Goal: Register for event/course

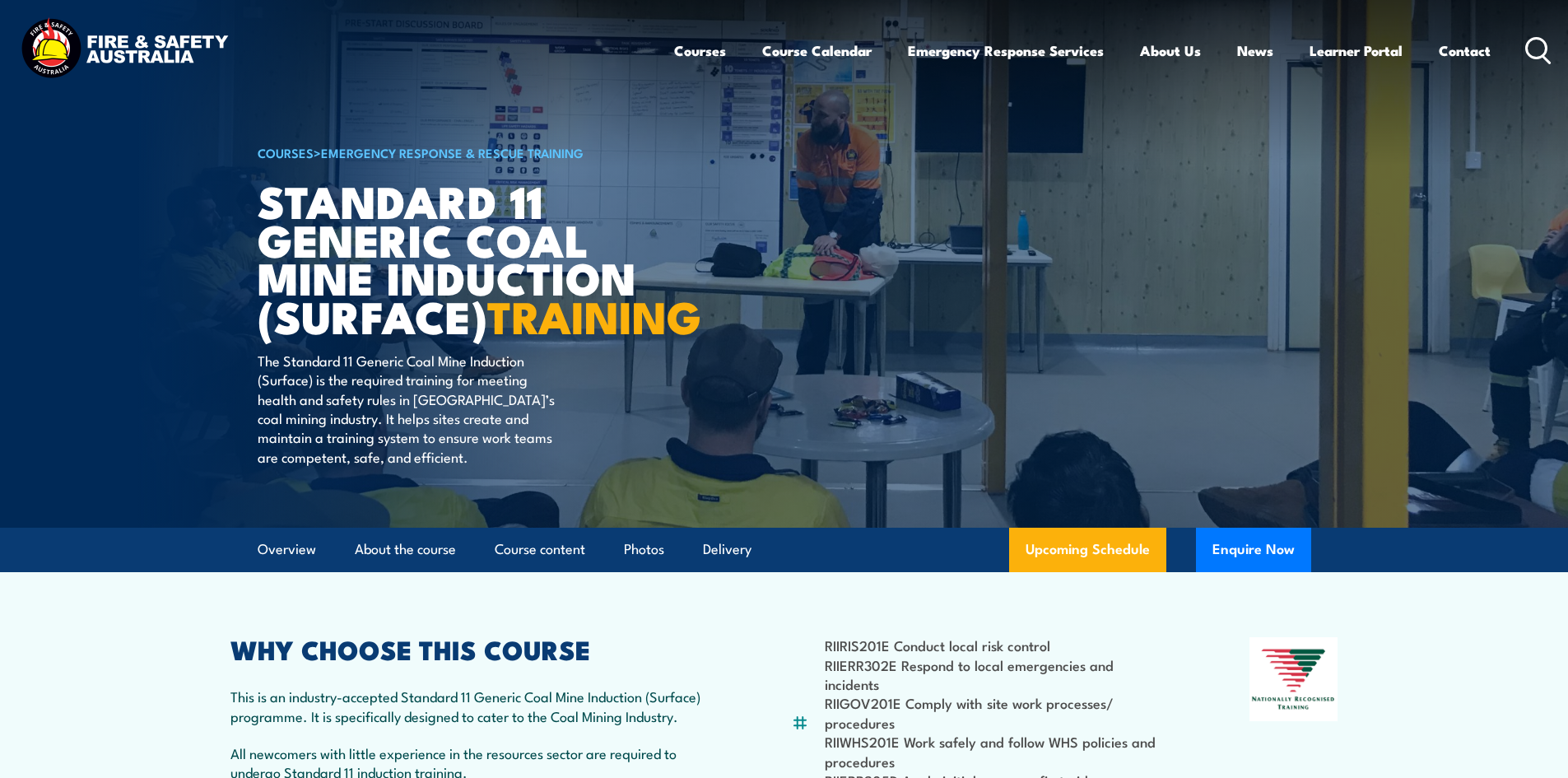
click at [1262, 407] on article "COURSES > Emergency Response & Rescue Training Standard 11 Generic Coal Mine In…" at bounding box center [784, 263] width 1053 height 527
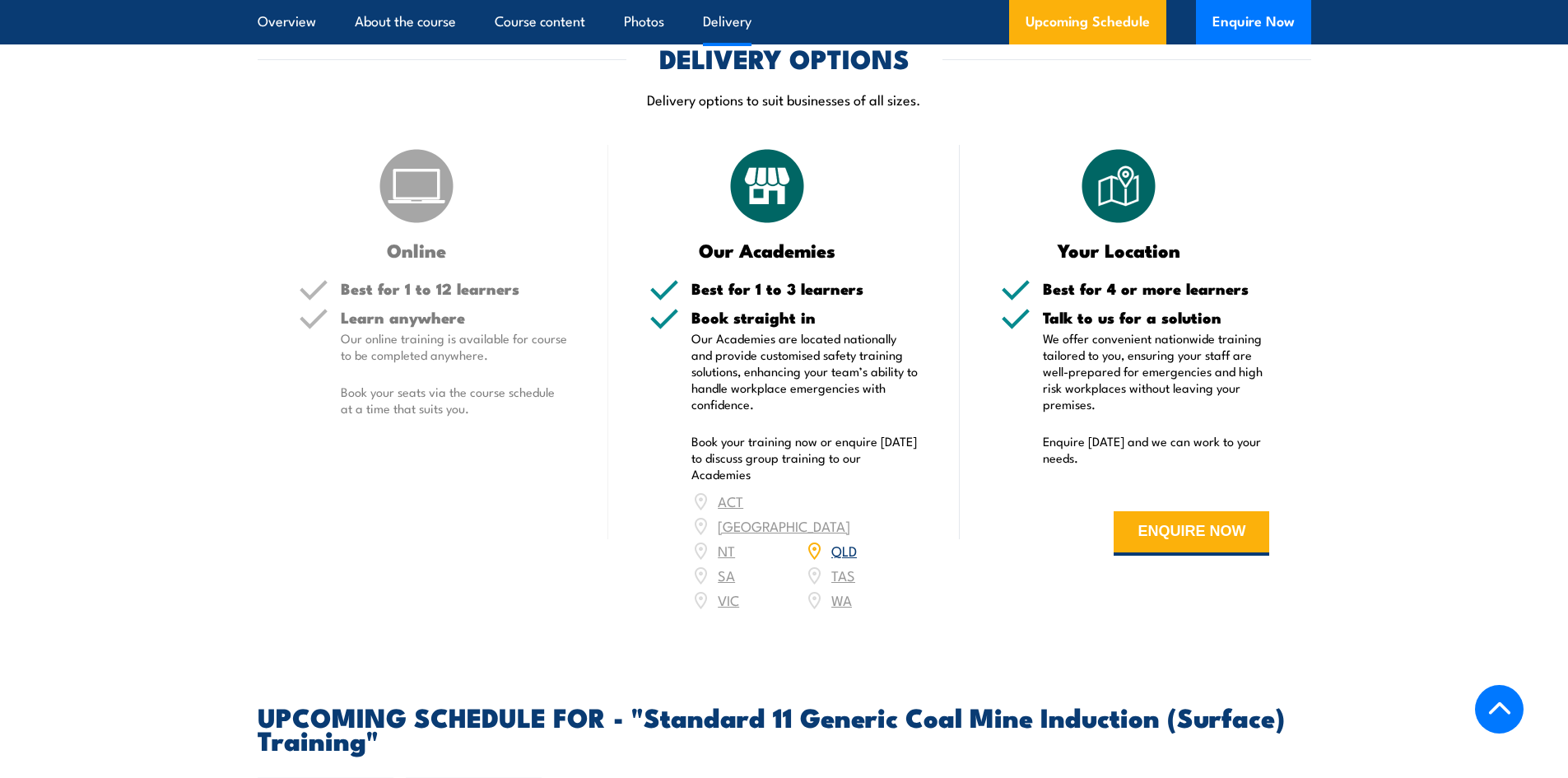
scroll to position [2388, 0]
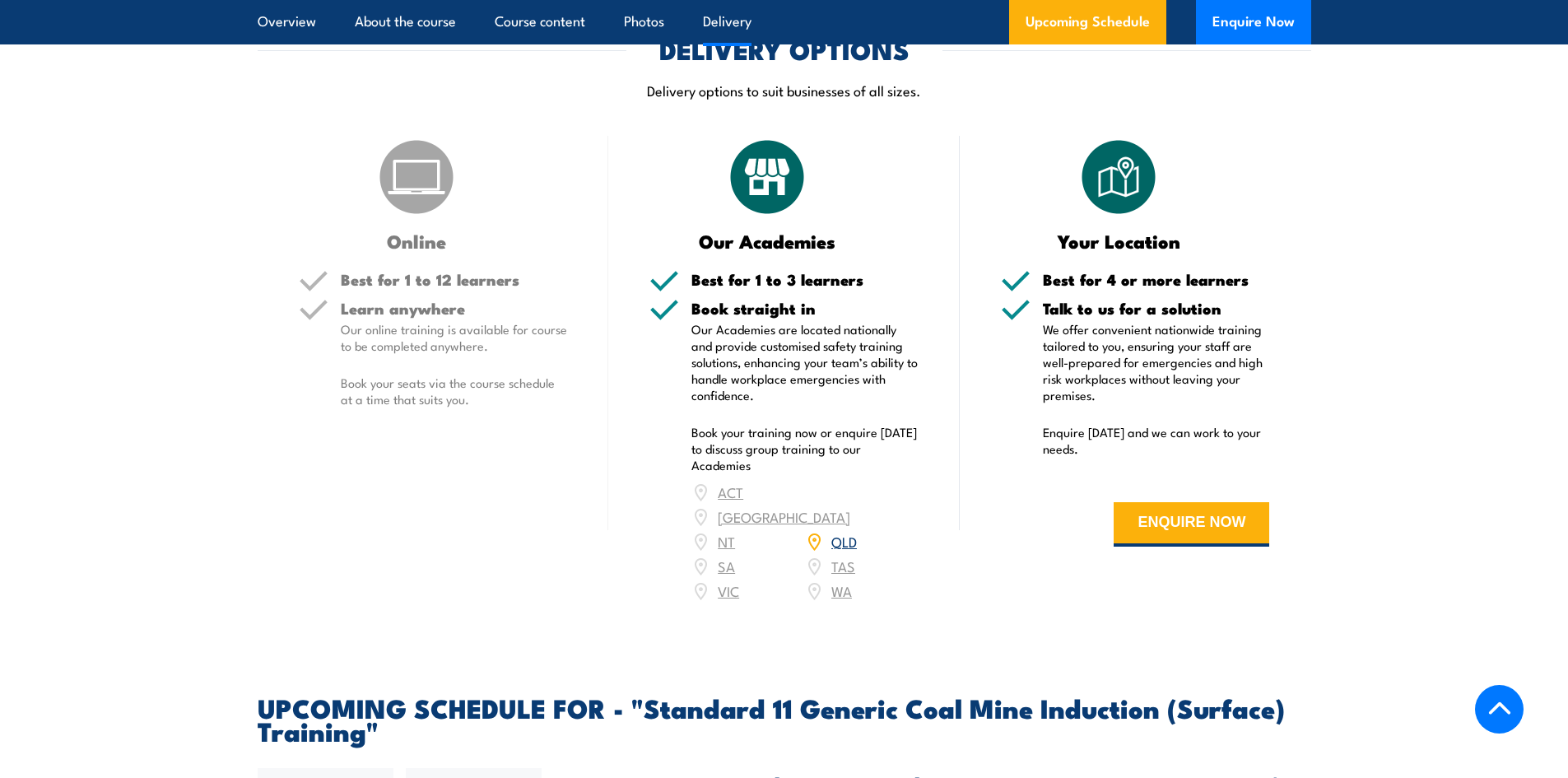
click at [840, 550] on link "QLD" at bounding box center [844, 541] width 25 height 19
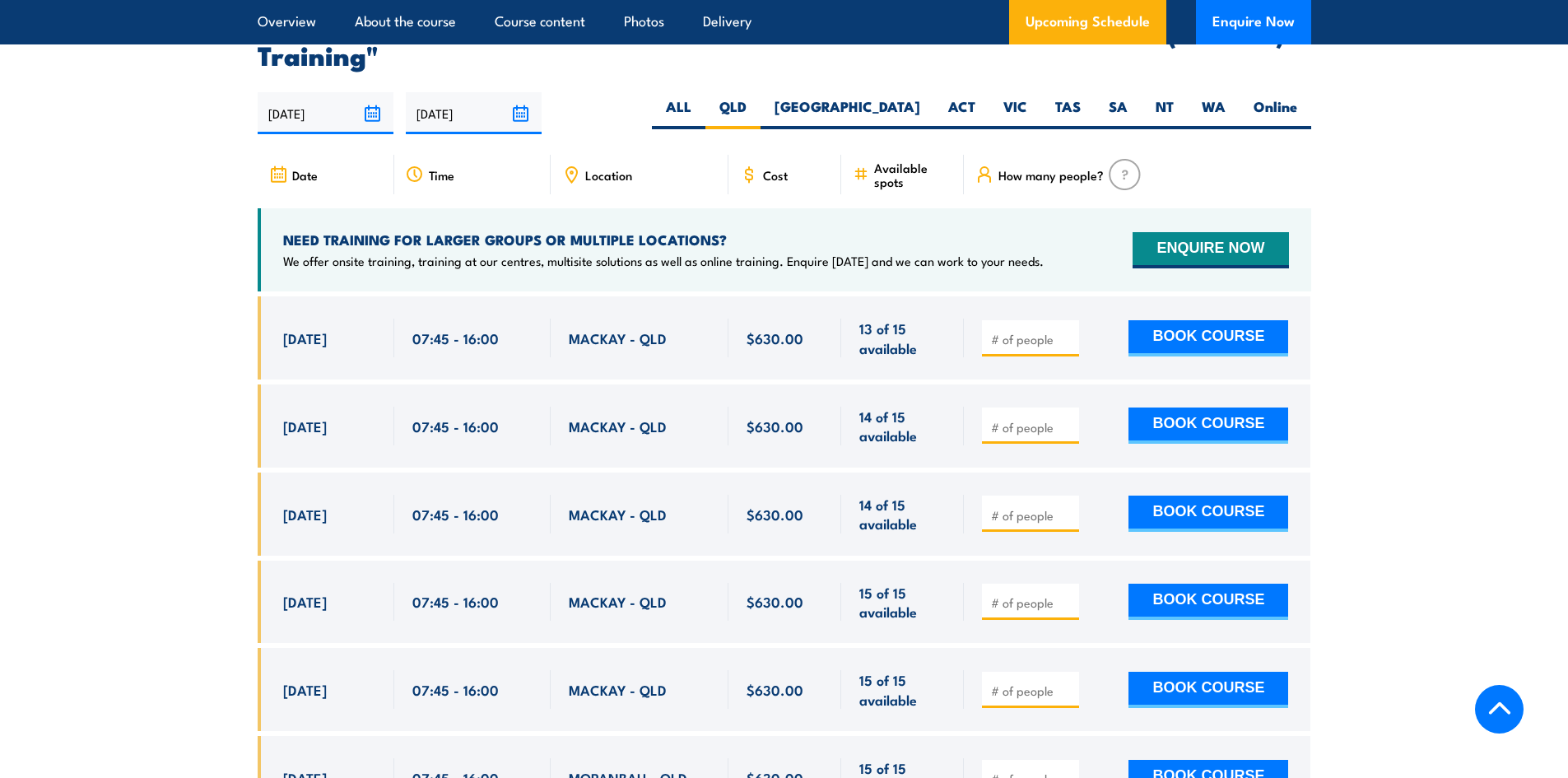
scroll to position [3098, 0]
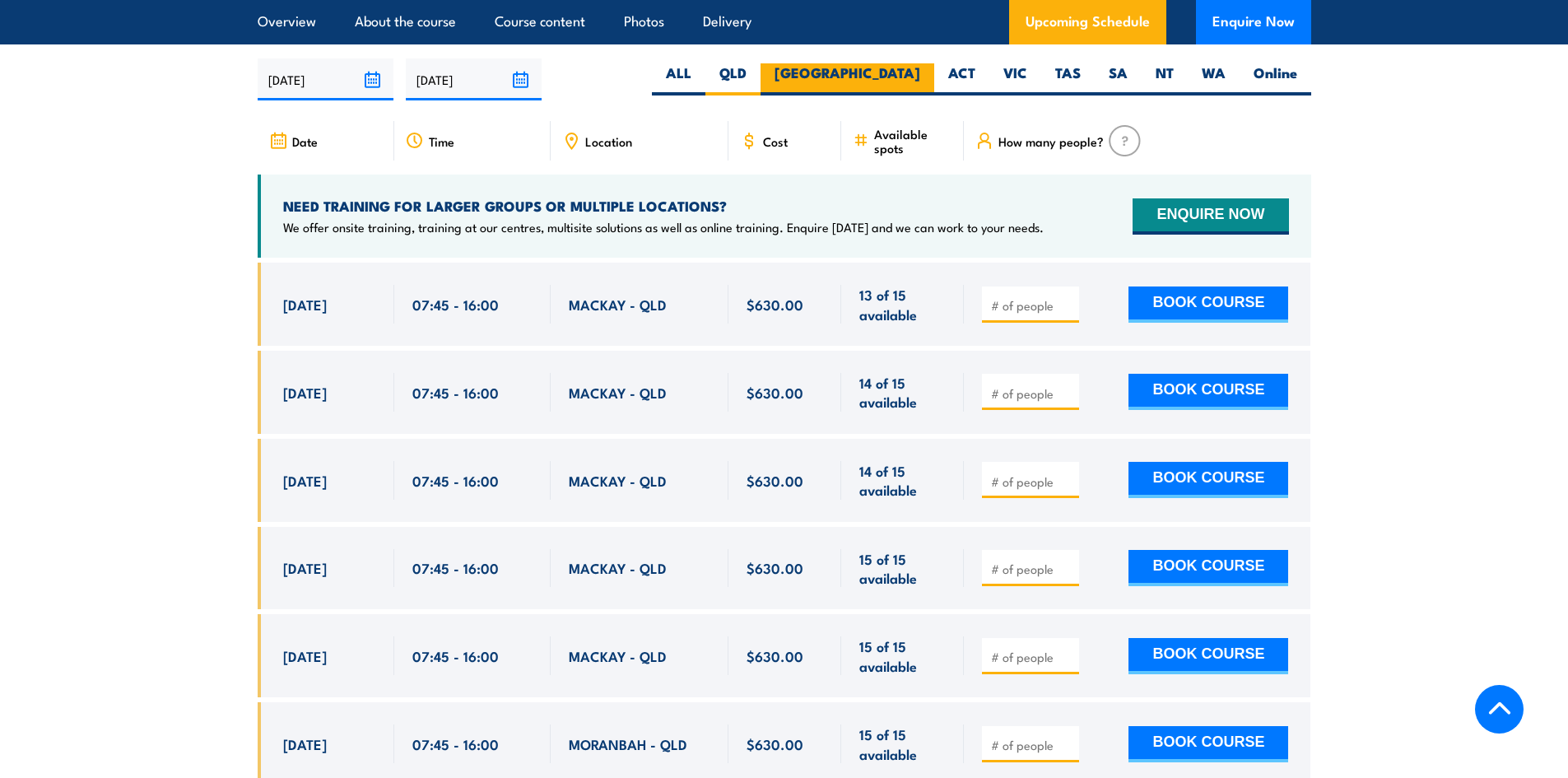
click at [900, 91] on label "[GEOGRAPHIC_DATA]" at bounding box center [847, 79] width 173 height 32
click at [920, 74] on input "[GEOGRAPHIC_DATA]" at bounding box center [925, 68] width 11 height 11
radio input "true"
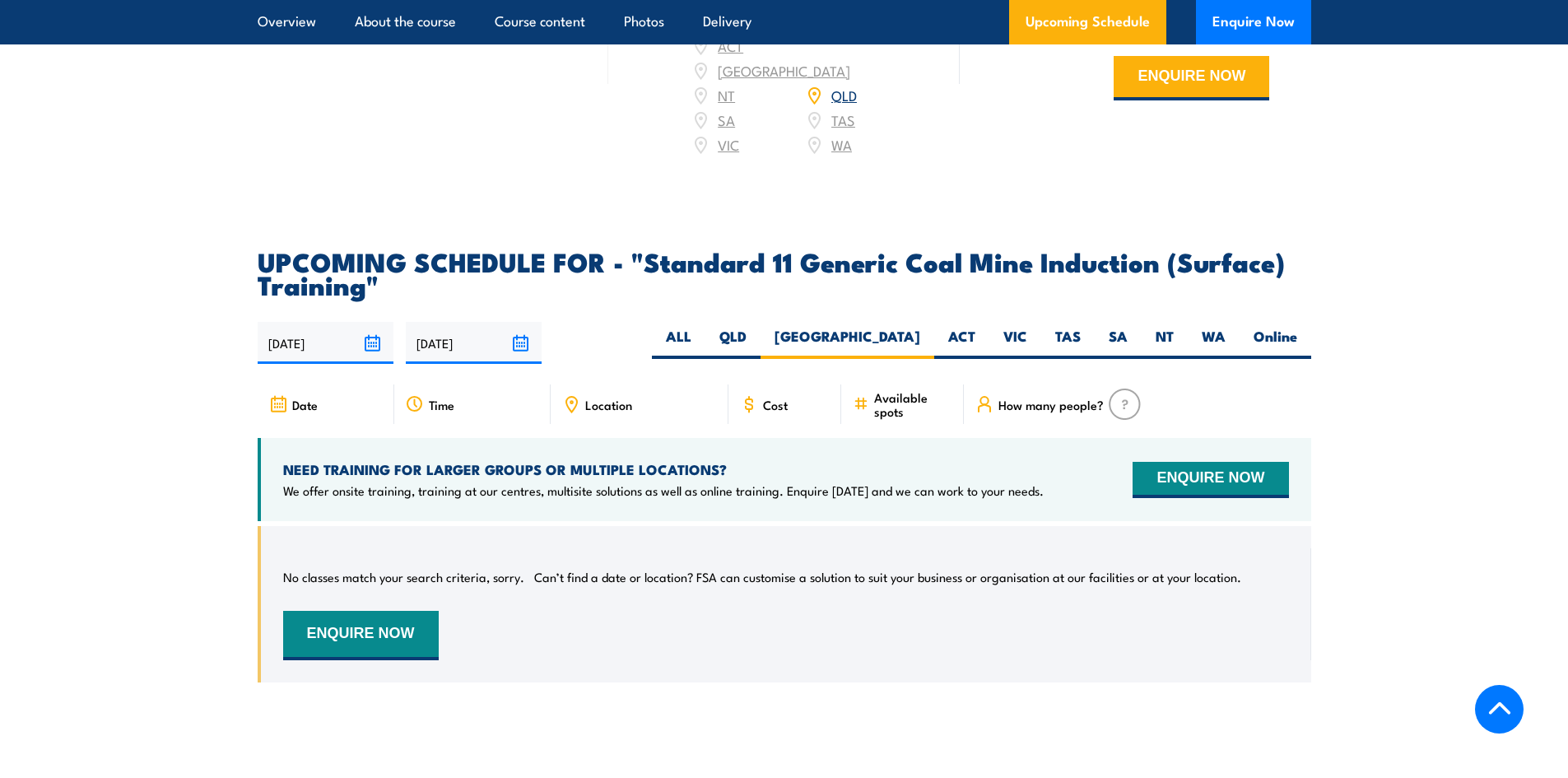
scroll to position [2768, 0]
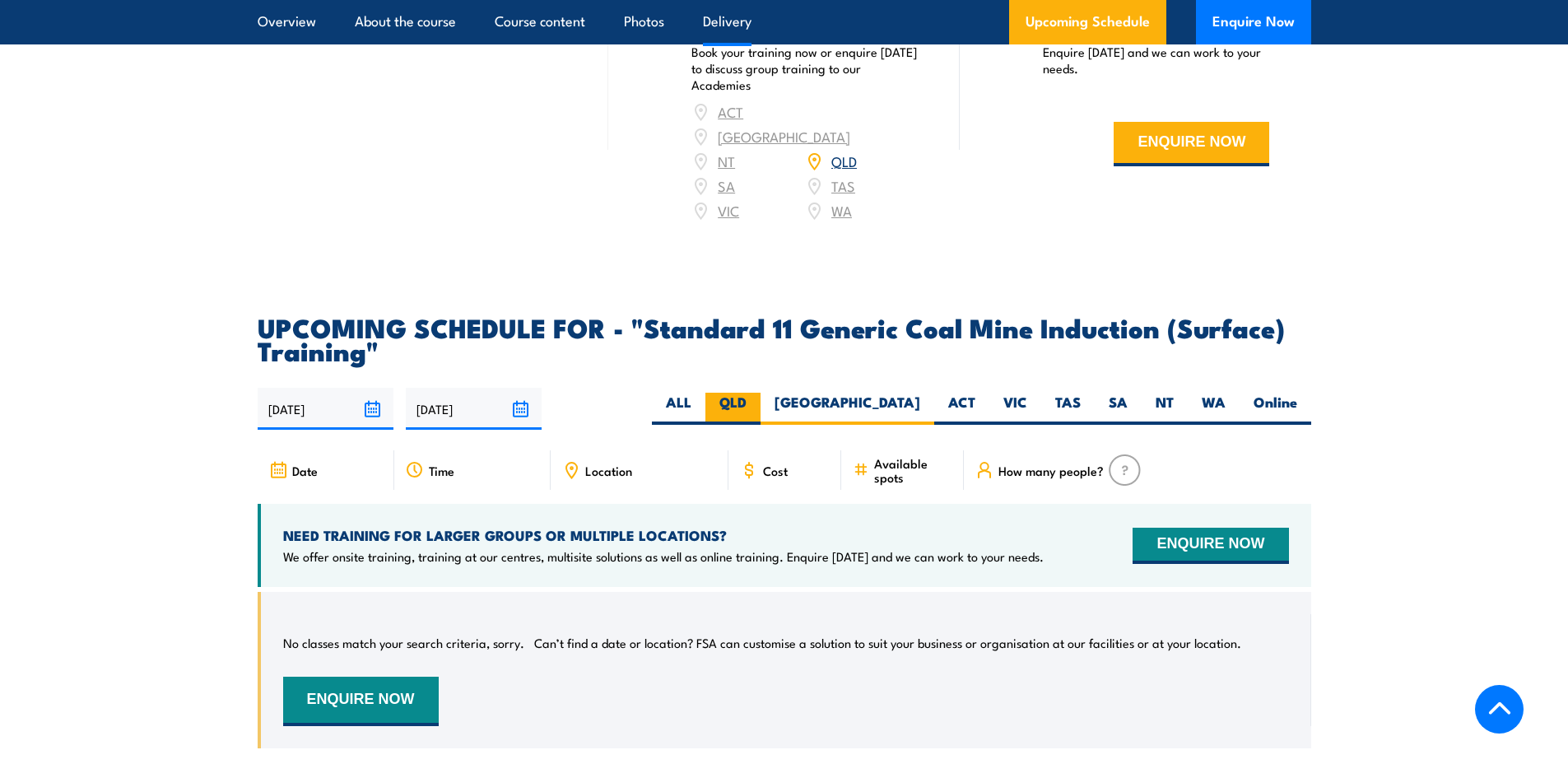
click at [760, 411] on label "QLD" at bounding box center [732, 408] width 55 height 32
click at [757, 404] on input "QLD" at bounding box center [752, 397] width 11 height 11
radio input "true"
click at [1263, 410] on label "Online" at bounding box center [1275, 408] width 71 height 32
click at [1297, 404] on input "Online" at bounding box center [1302, 397] width 11 height 11
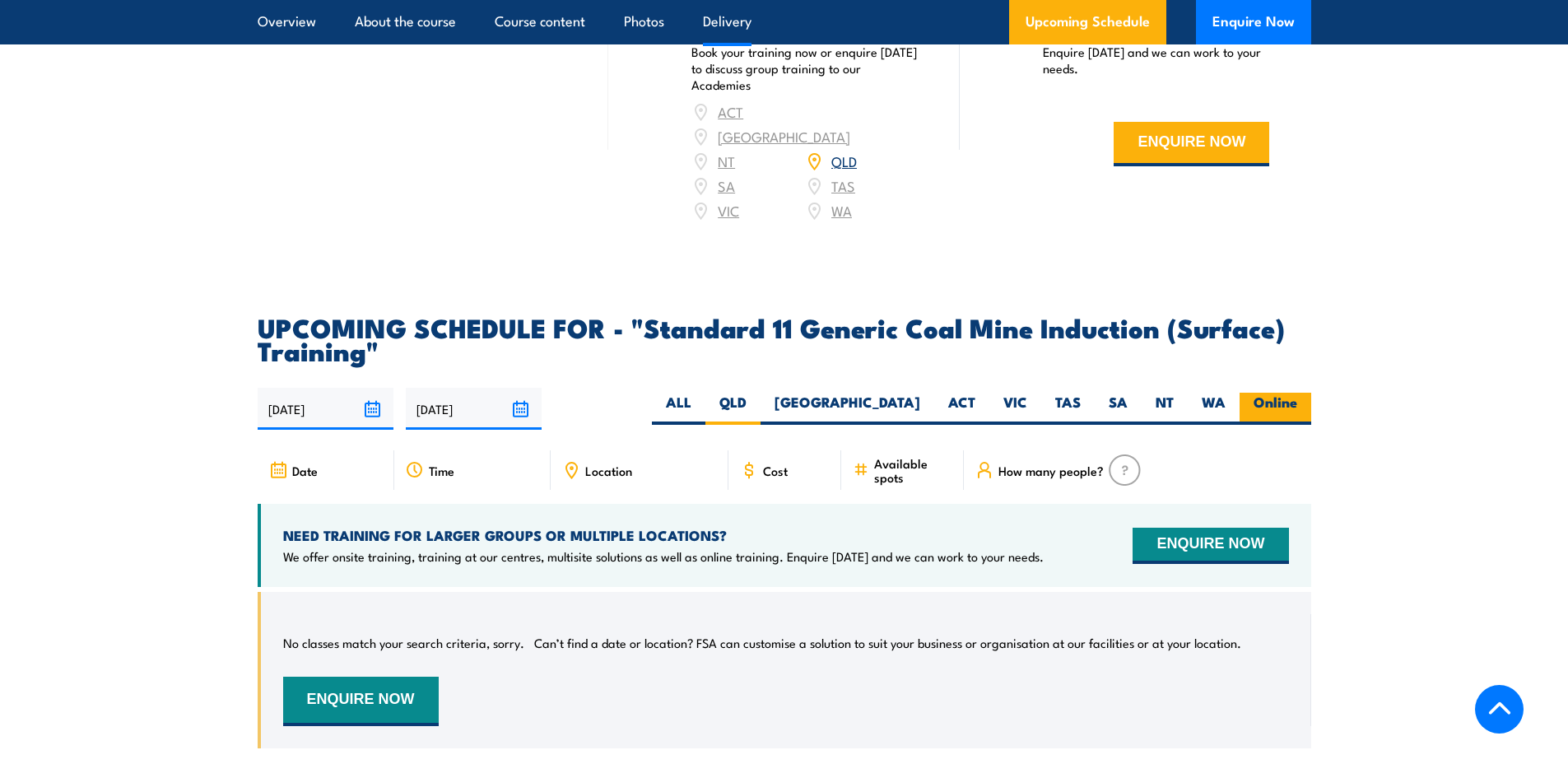
radio input "true"
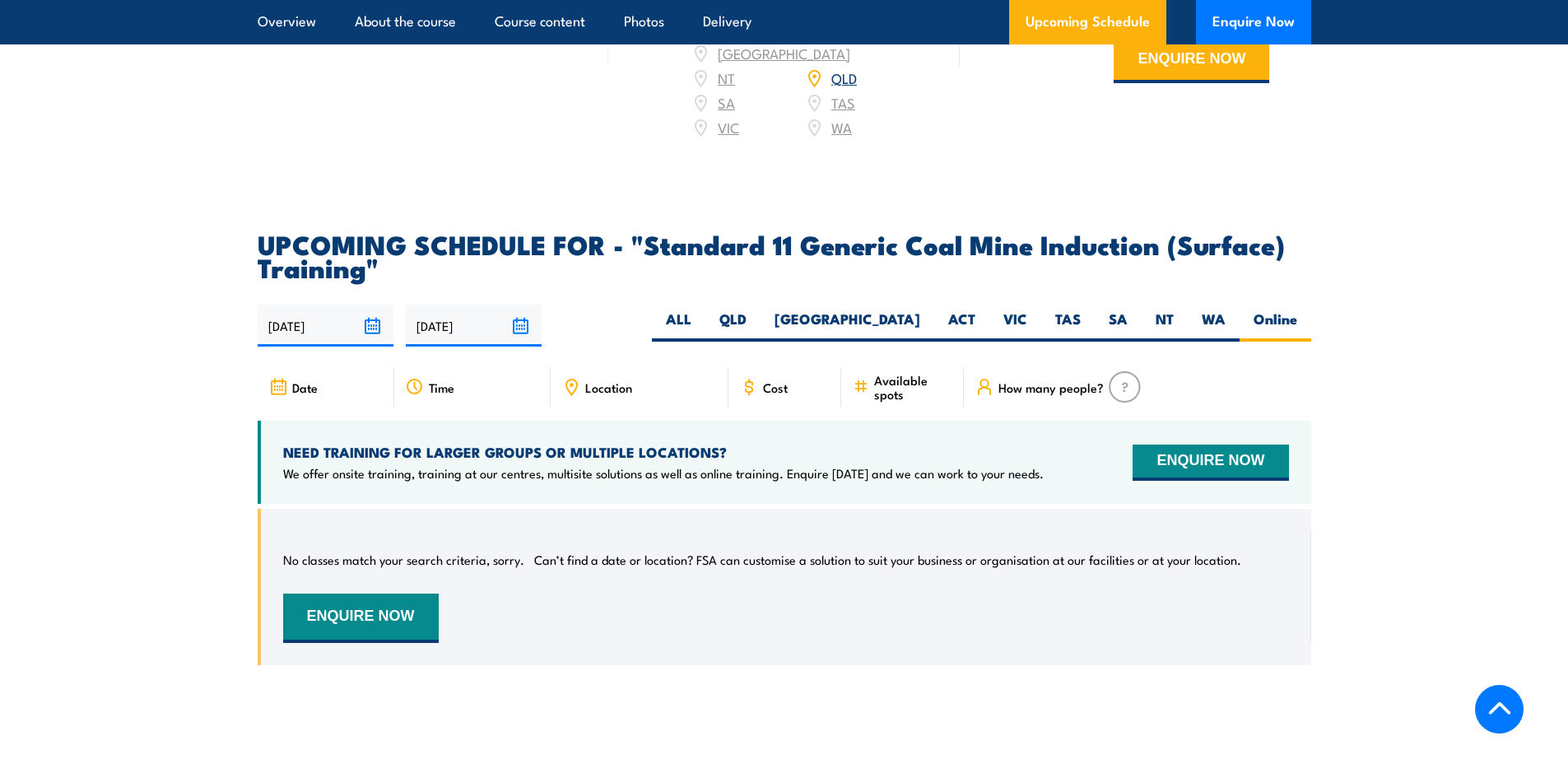
scroll to position [2851, 0]
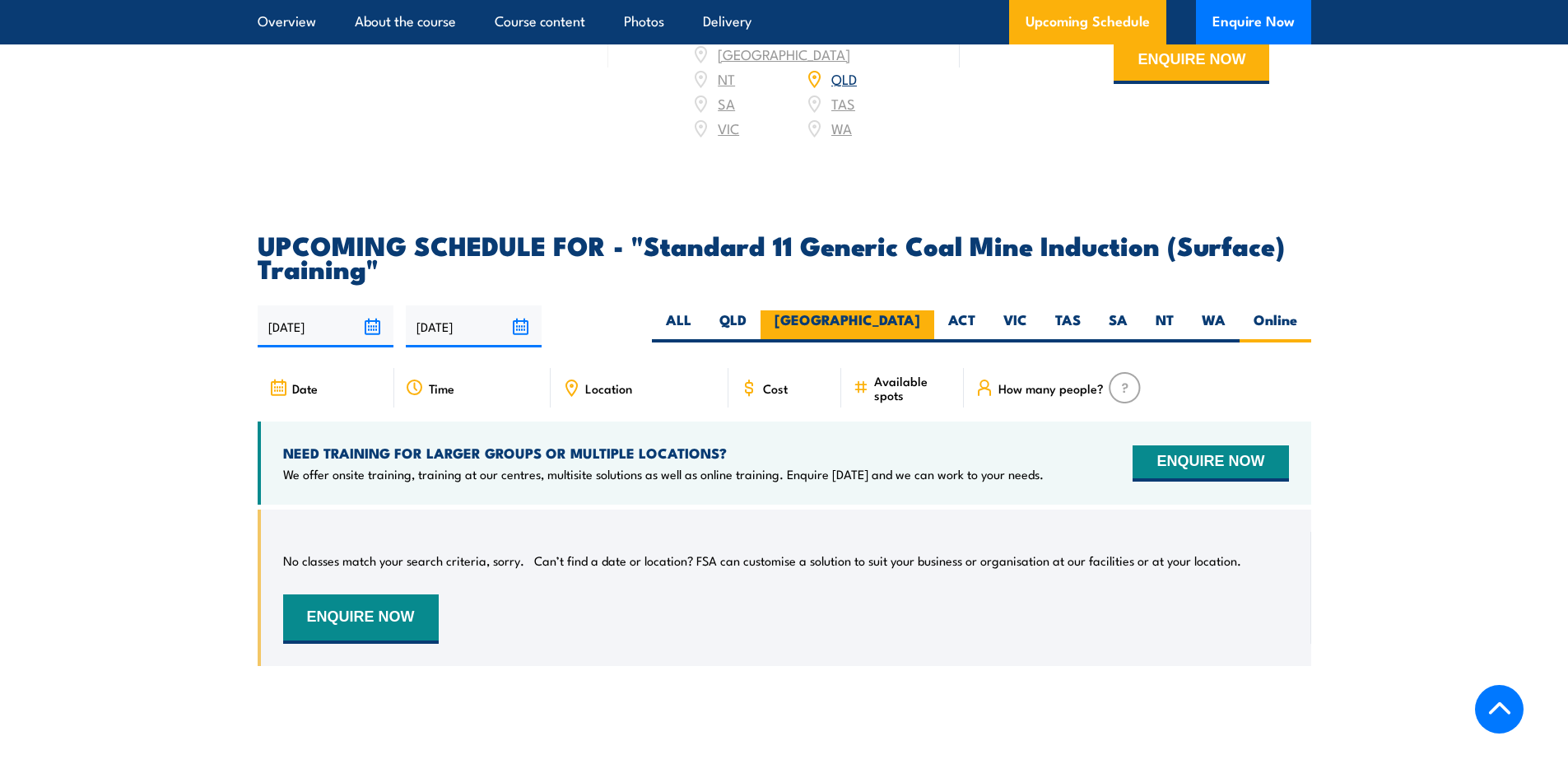
click at [912, 338] on label "[GEOGRAPHIC_DATA]" at bounding box center [847, 326] width 173 height 32
click at [920, 321] on input "[GEOGRAPHIC_DATA]" at bounding box center [925, 315] width 11 height 11
radio input "true"
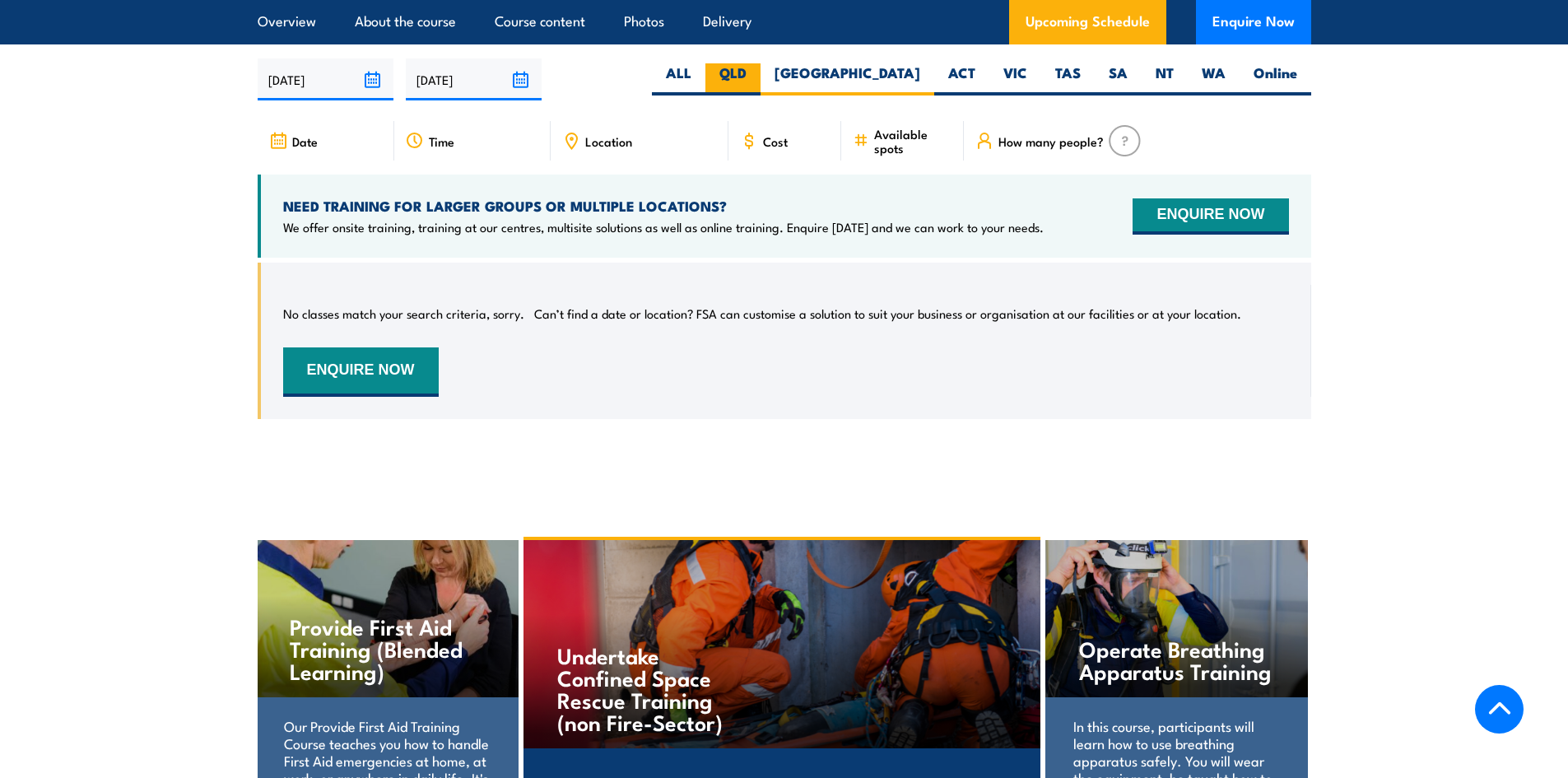
click at [760, 90] on label "QLD" at bounding box center [732, 79] width 55 height 32
click at [757, 74] on input "QLD" at bounding box center [752, 68] width 11 height 11
radio input "true"
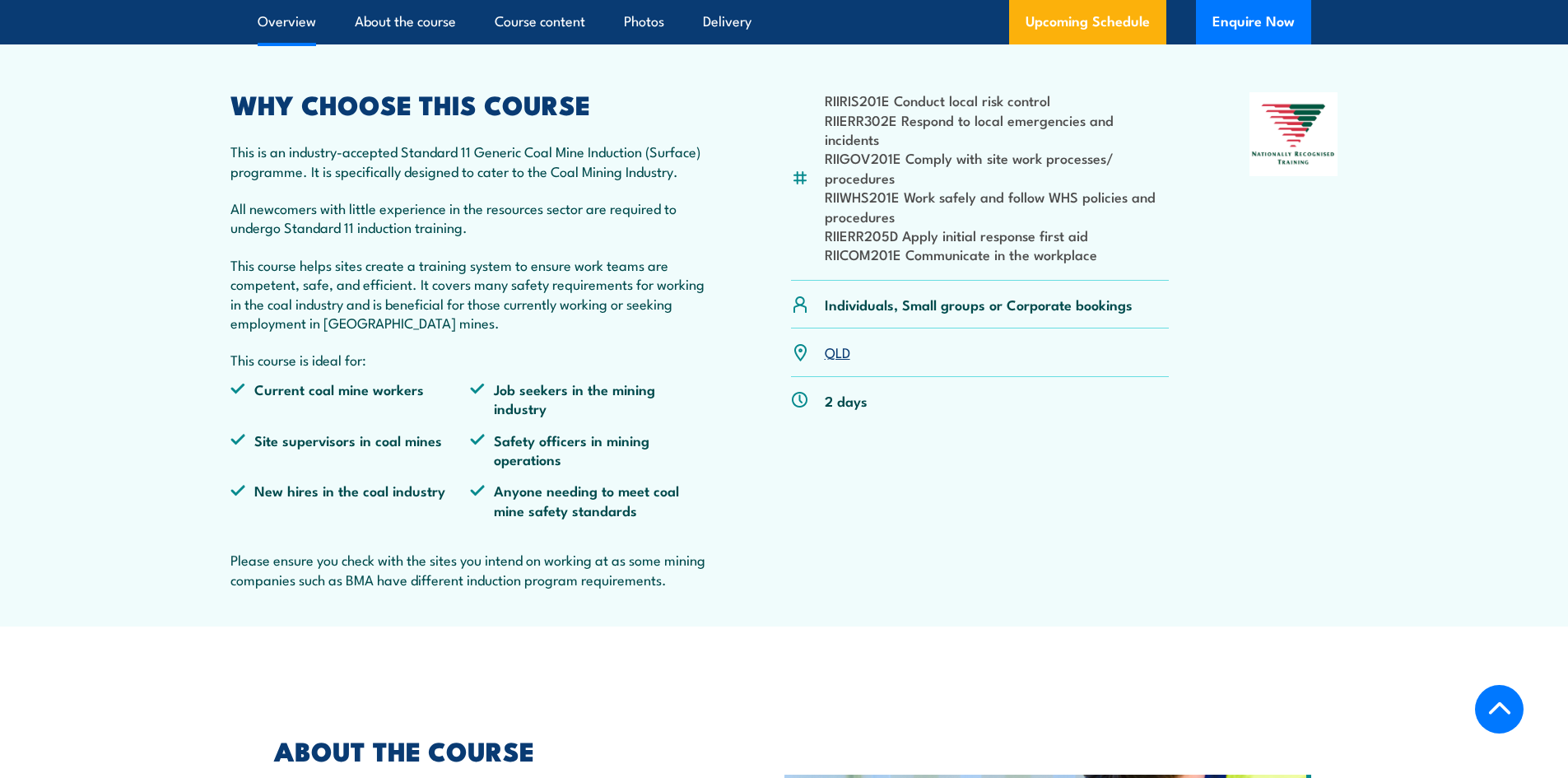
scroll to position [381, 0]
